Goal: Task Accomplishment & Management: Manage account settings

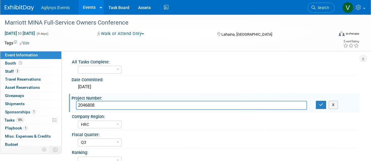
select select "HRC"
select select "Q3"
select select "Yes"
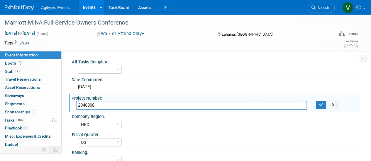
click at [13, 7] on img at bounding box center [19, 8] width 29 height 6
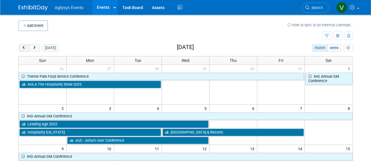
click at [24, 45] on button "prev" at bounding box center [23, 48] width 11 height 8
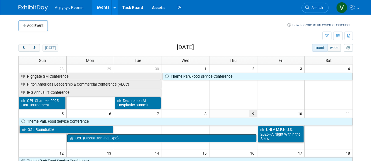
click at [129, 139] on link "G2E (Global Gaming Expo)" at bounding box center [161, 139] width 189 height 8
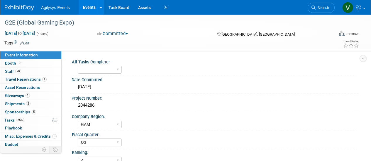
select select "GAM"
select select "Q3"
select select "A"
select select "Yes"
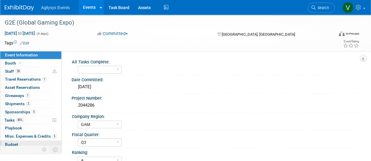
click at [20, 143] on link "Budget" at bounding box center [30, 145] width 61 height 8
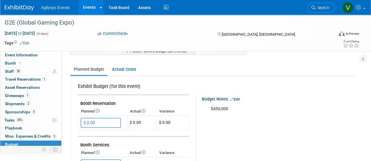
scroll to position [69, 0]
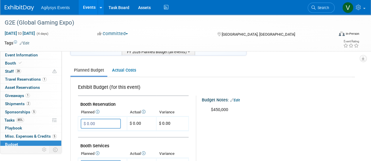
click at [30, 7] on img at bounding box center [19, 8] width 29 height 6
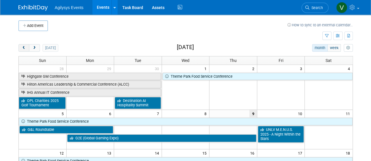
click at [21, 50] on button "prev" at bounding box center [23, 48] width 11 height 8
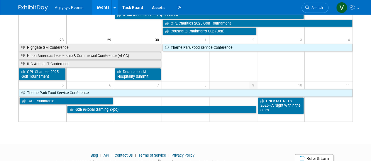
scroll to position [310, 0]
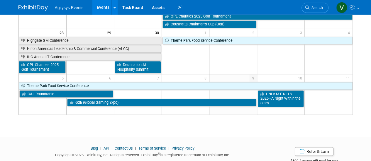
click at [369, 139] on div "Blog | API | Contact Us | Terms of Service | Privacy Policy Copyright © 2025 Ex…" at bounding box center [185, 155] width 371 height 33
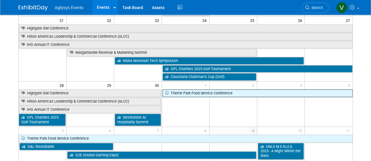
scroll to position [249, 0]
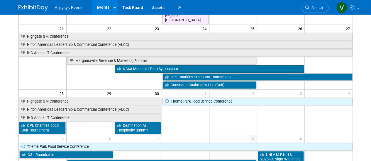
click at [135, 65] on link "NSAA Mountain Tech Symposium" at bounding box center [209, 69] width 189 height 8
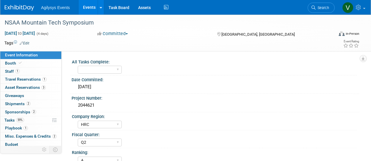
select select "HRC"
select select "Q2"
select select "A"
select select "Yes"
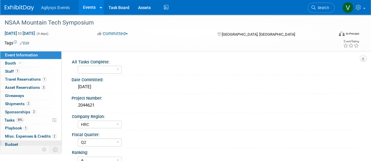
click at [19, 145] on link "Budget" at bounding box center [30, 145] width 61 height 8
